Goal: Task Accomplishment & Management: Complete application form

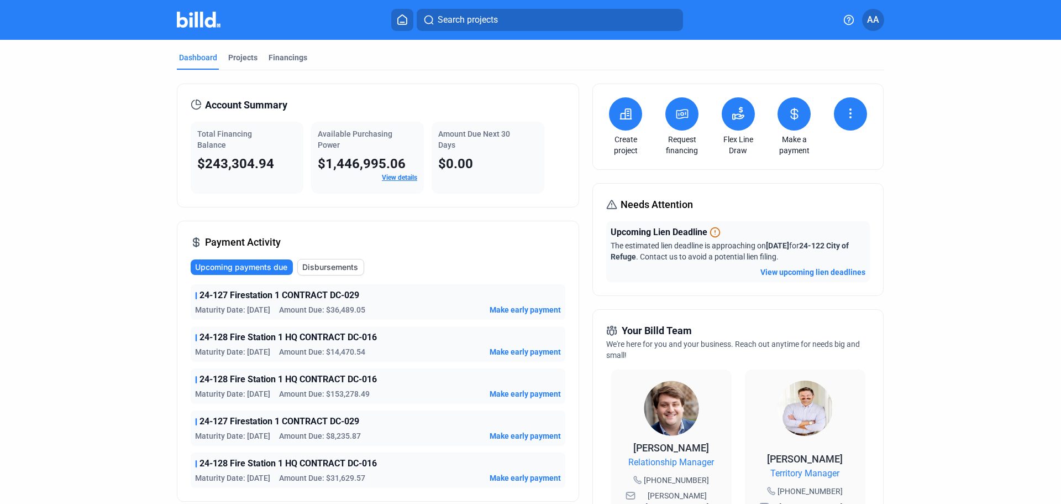
click at [837, 268] on button "View upcoming lien deadlines" at bounding box center [813, 271] width 105 height 11
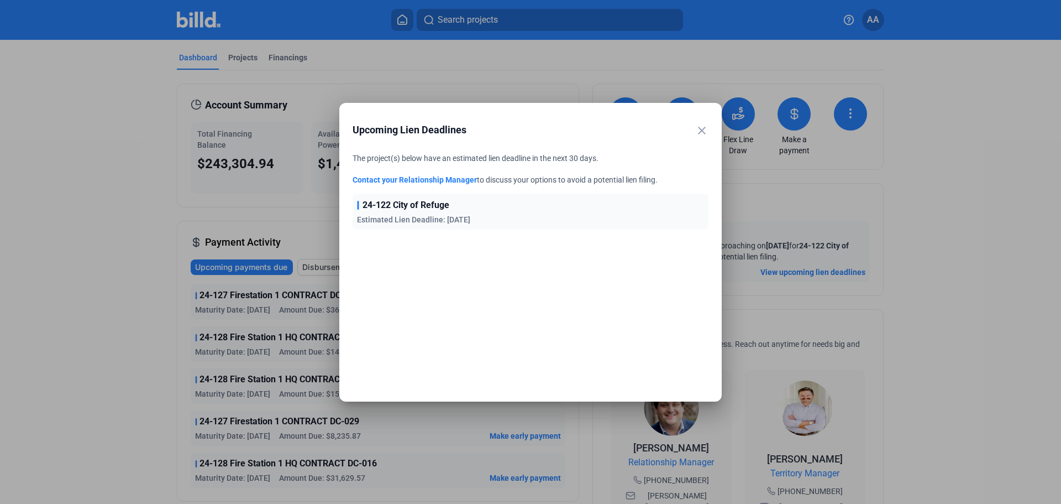
click at [703, 127] on mat-icon "close" at bounding box center [701, 130] width 13 height 13
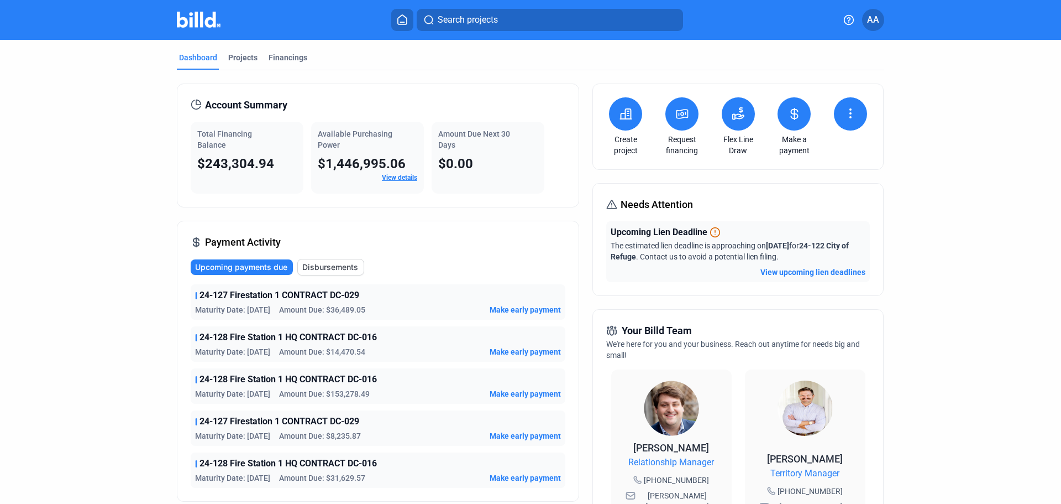
click at [850, 116] on icon at bounding box center [850, 113] width 13 height 13
click at [814, 161] on span "Request waiver" at bounding box center [815, 159] width 53 height 11
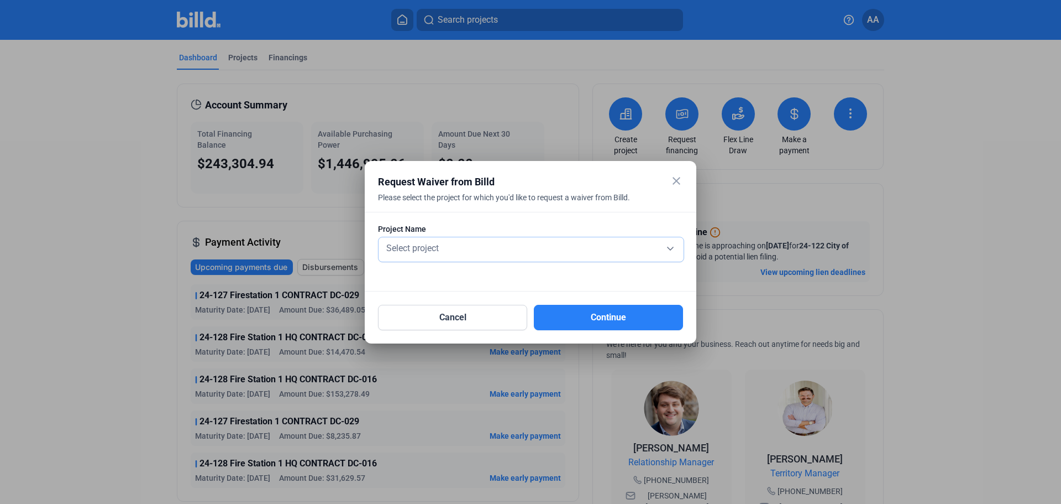
click at [449, 243] on div "Select project" at bounding box center [531, 246] width 294 height 15
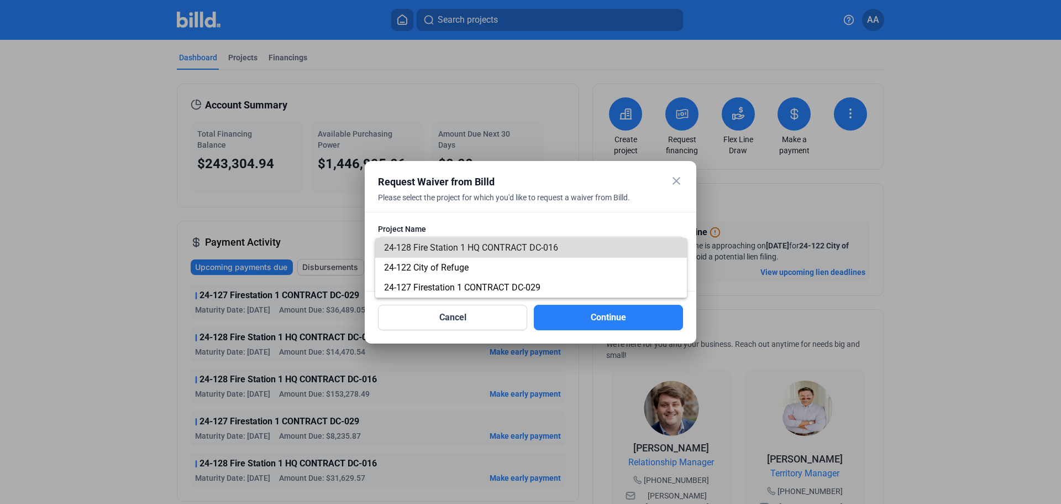
click at [441, 250] on span "24-128 Fire Station 1 HQ CONTRACT DC-016" at bounding box center [471, 247] width 174 height 11
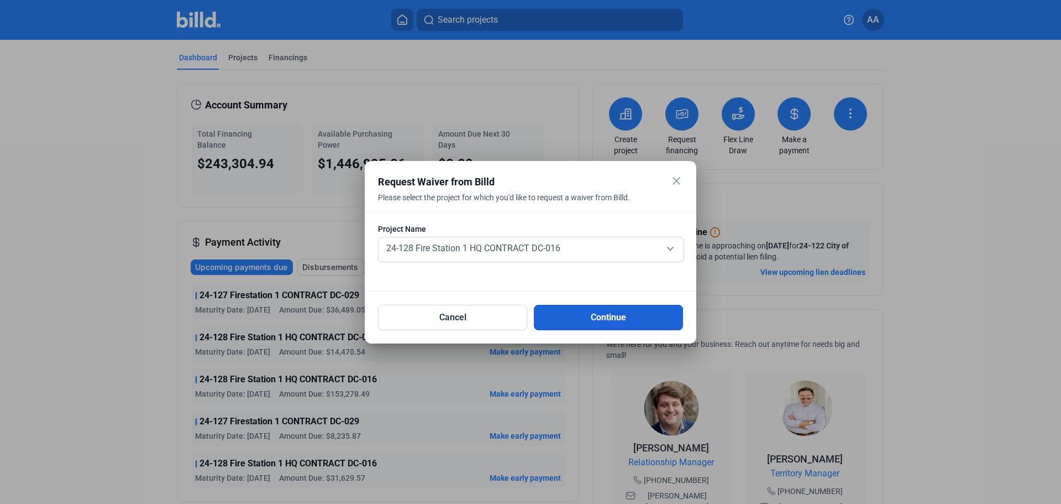
click at [574, 320] on button "Continue" at bounding box center [608, 317] width 149 height 25
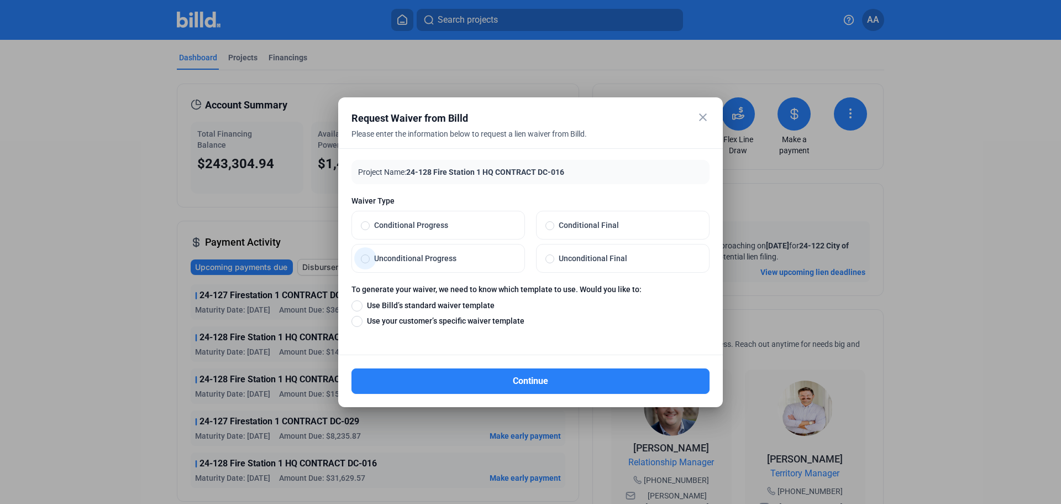
click at [434, 256] on span "Unconditional Progress" at bounding box center [443, 258] width 146 height 11
click at [370, 256] on input "Unconditional Progress" at bounding box center [365, 258] width 9 height 10
radio input "true"
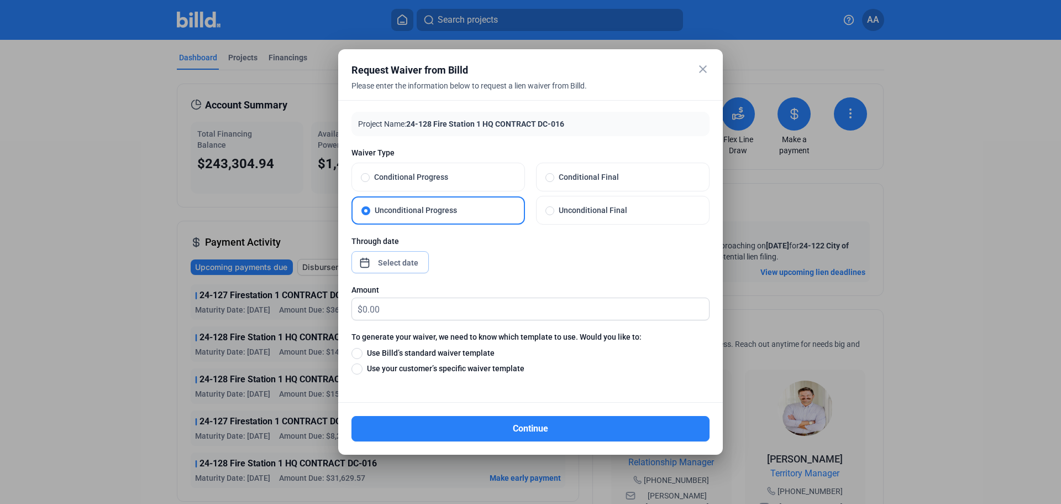
click at [380, 264] on div "close Request Waiver from Billd Please enter the information below to request a…" at bounding box center [530, 252] width 1061 height 504
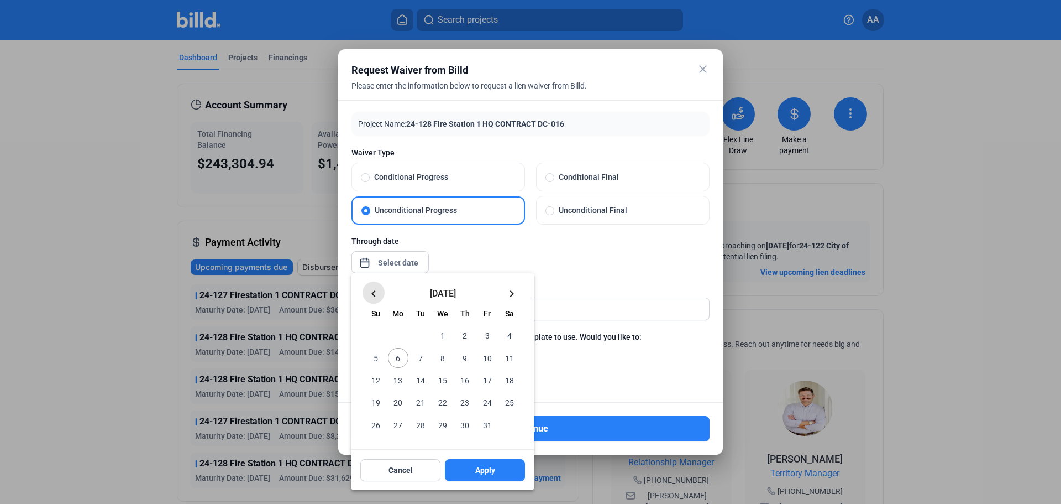
click at [373, 294] on mat-icon "keyboard_arrow_left" at bounding box center [373, 293] width 13 height 13
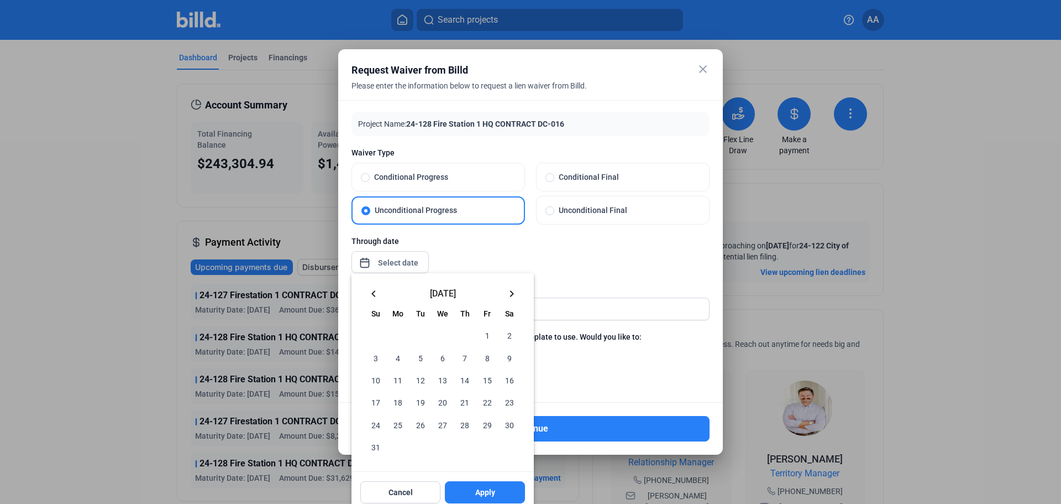
click at [373, 294] on mat-icon "keyboard_arrow_left" at bounding box center [373, 293] width 13 height 13
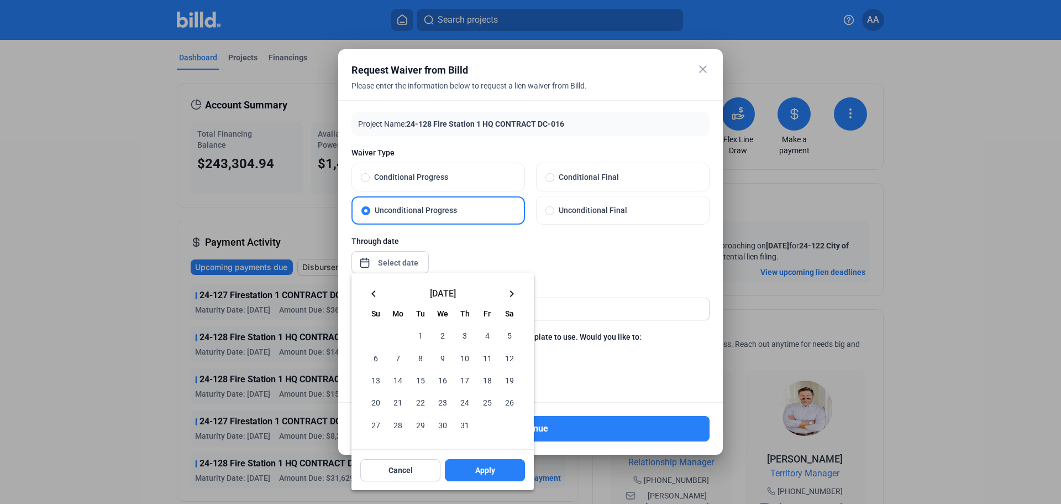
click at [441, 426] on span "30" at bounding box center [443, 424] width 20 height 20
click at [474, 470] on button "Apply" at bounding box center [485, 470] width 80 height 22
type input "[DATE]"
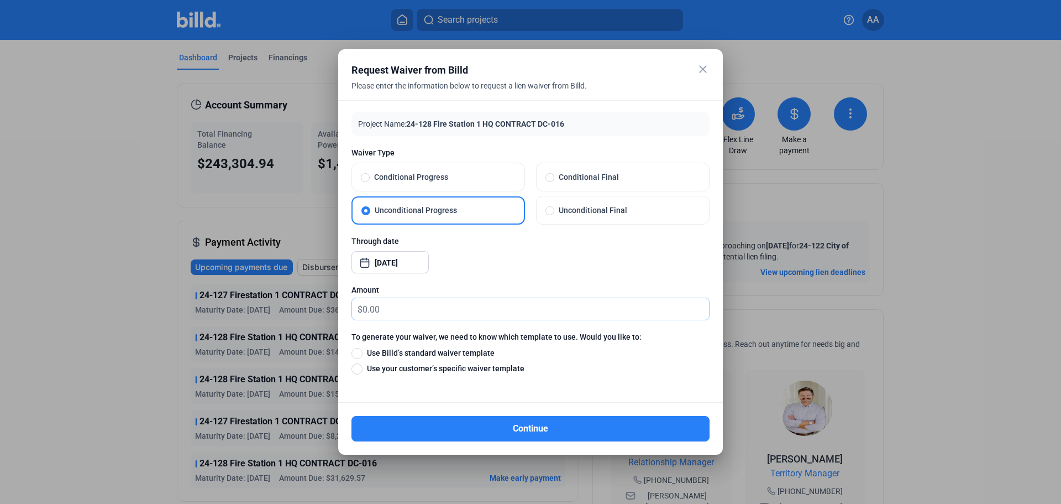
click at [403, 306] on input "text" at bounding box center [536, 309] width 347 height 22
type input "0.00"
click at [381, 369] on span "Use your customer’s specific waiver template" at bounding box center [444, 368] width 162 height 11
click at [363, 369] on input "Use your customer’s specific waiver template" at bounding box center [357, 368] width 11 height 12
radio input "true"
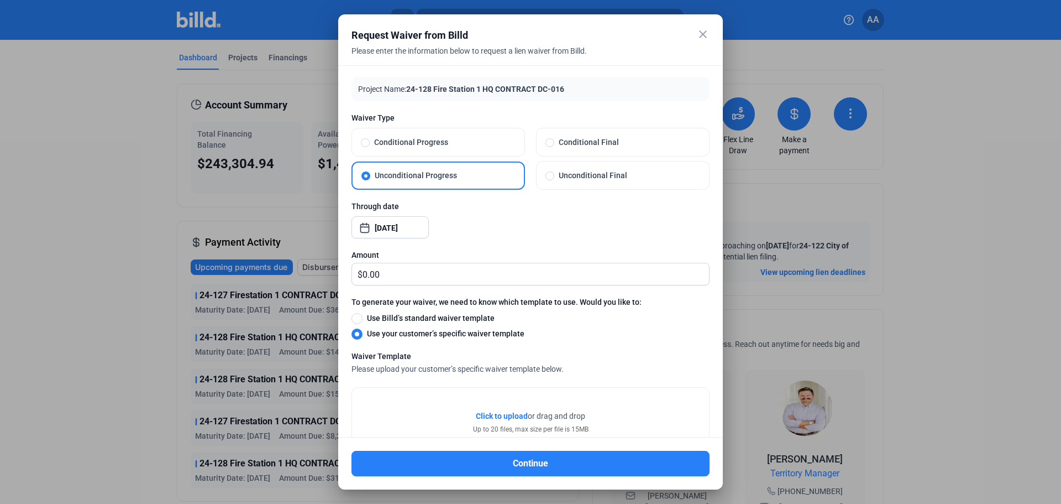
click at [483, 413] on span "Click to upload" at bounding box center [502, 415] width 52 height 9
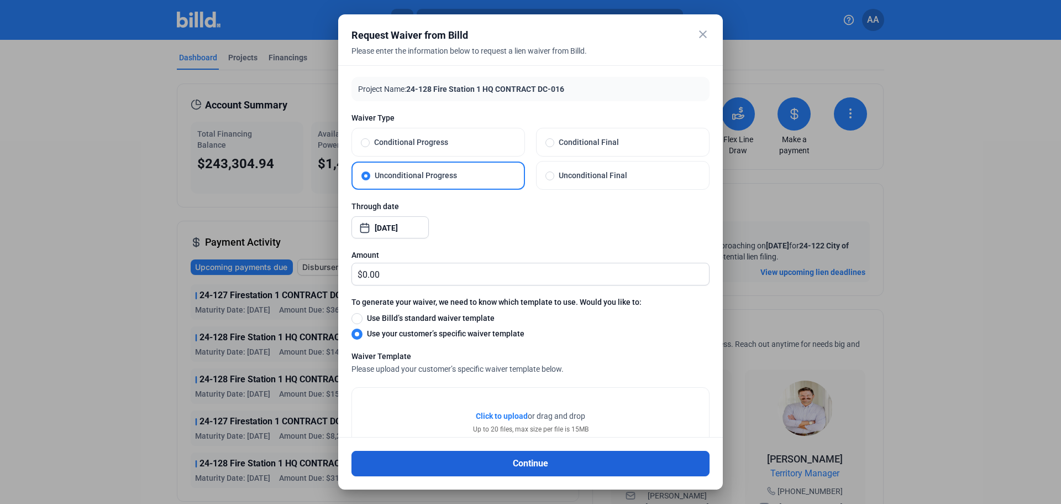
click at [589, 459] on button "Continue" at bounding box center [531, 463] width 358 height 25
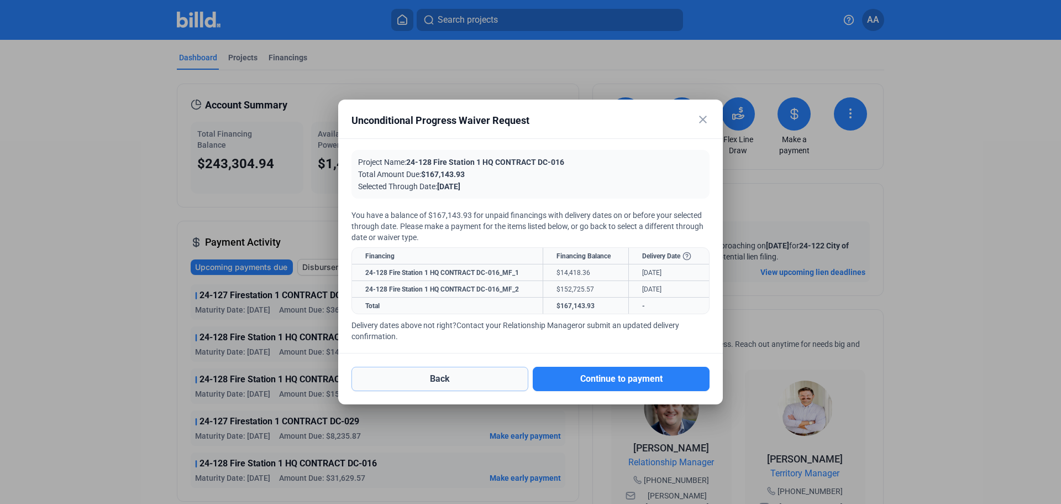
click at [446, 378] on button "Back" at bounding box center [440, 378] width 177 height 24
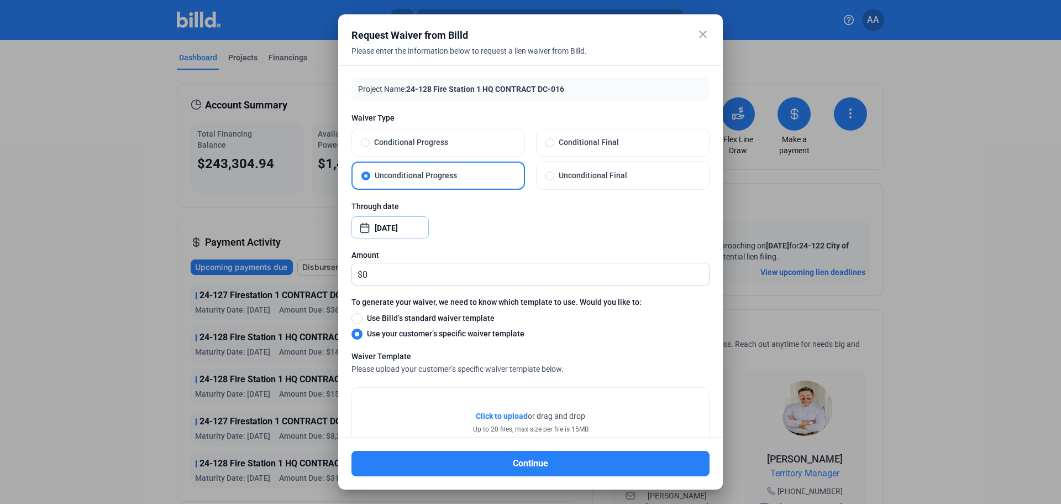
click at [399, 229] on div "close Request Waiver from Billd Please enter the information below to request a…" at bounding box center [530, 252] width 1061 height 504
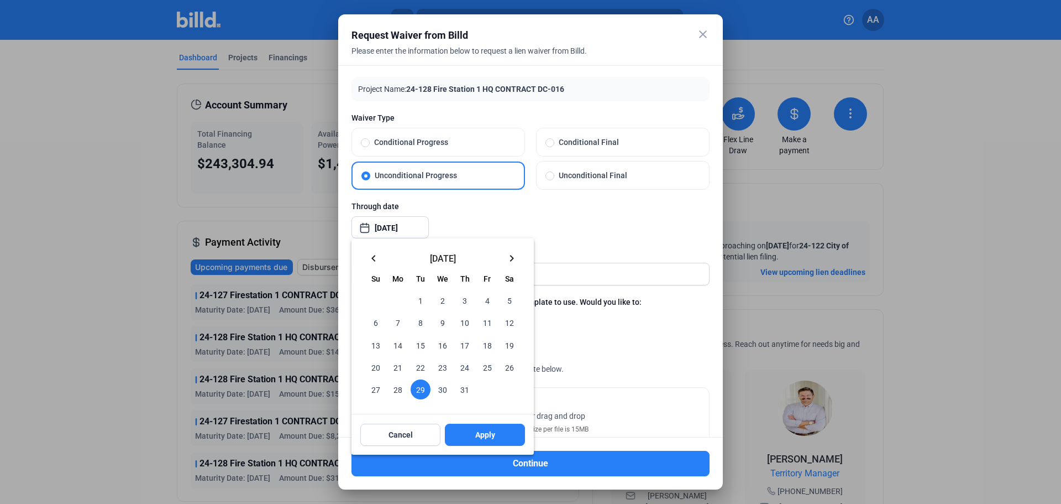
click at [368, 254] on mat-icon "keyboard_arrow_left" at bounding box center [373, 258] width 13 height 13
click at [400, 392] on span "30" at bounding box center [398, 389] width 20 height 20
click at [474, 433] on button "Apply" at bounding box center [485, 434] width 80 height 22
type input "[DATE]"
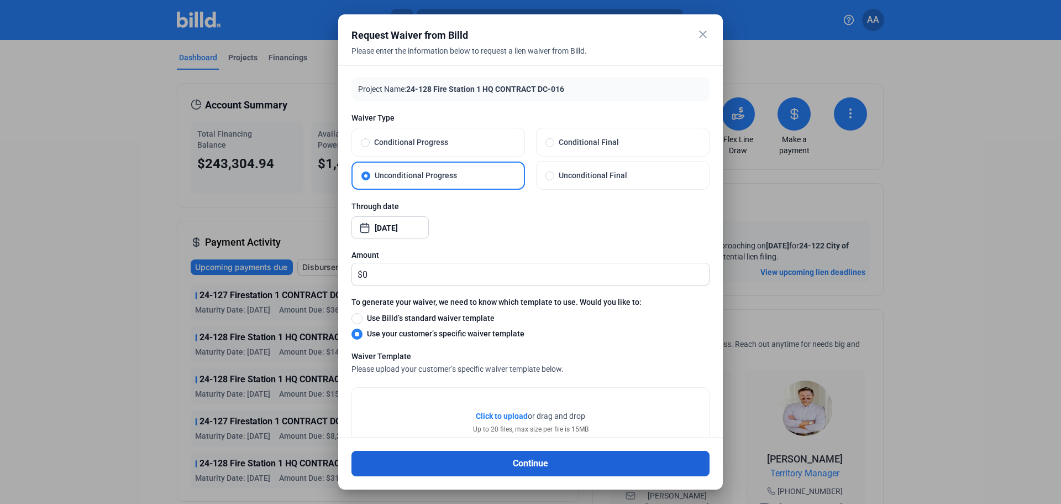
click at [554, 455] on button "Continue" at bounding box center [531, 463] width 358 height 25
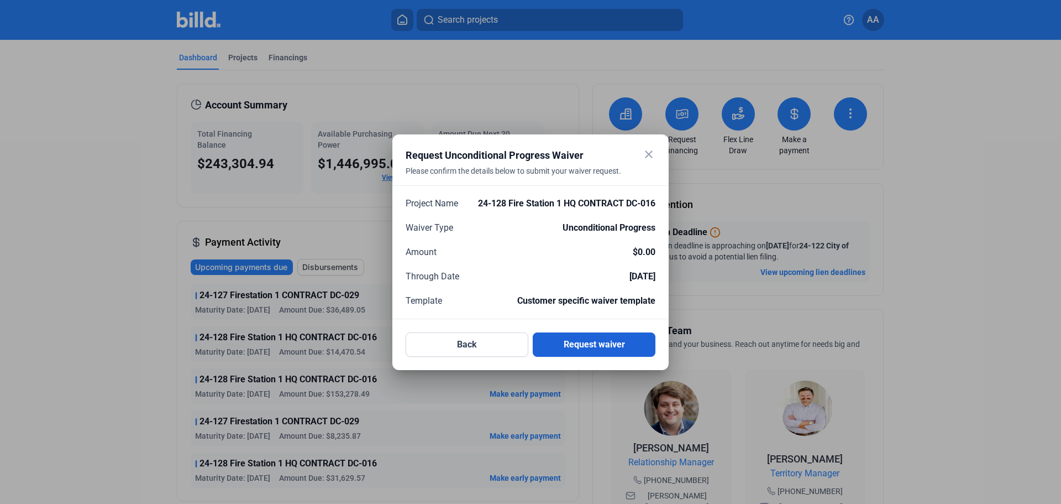
click at [564, 346] on button "Request waiver" at bounding box center [594, 344] width 123 height 24
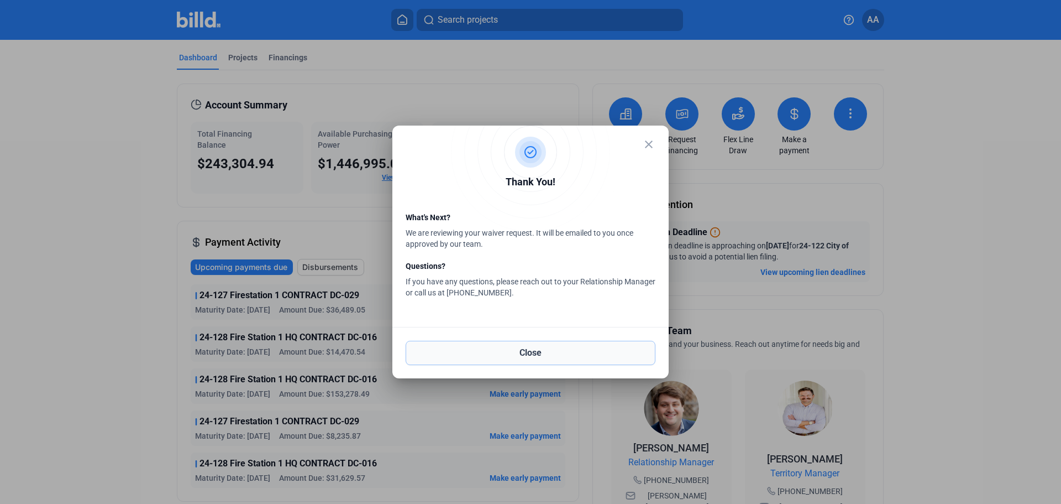
click at [516, 350] on button "Close" at bounding box center [531, 353] width 250 height 24
